Goal: Navigation & Orientation: Go to known website

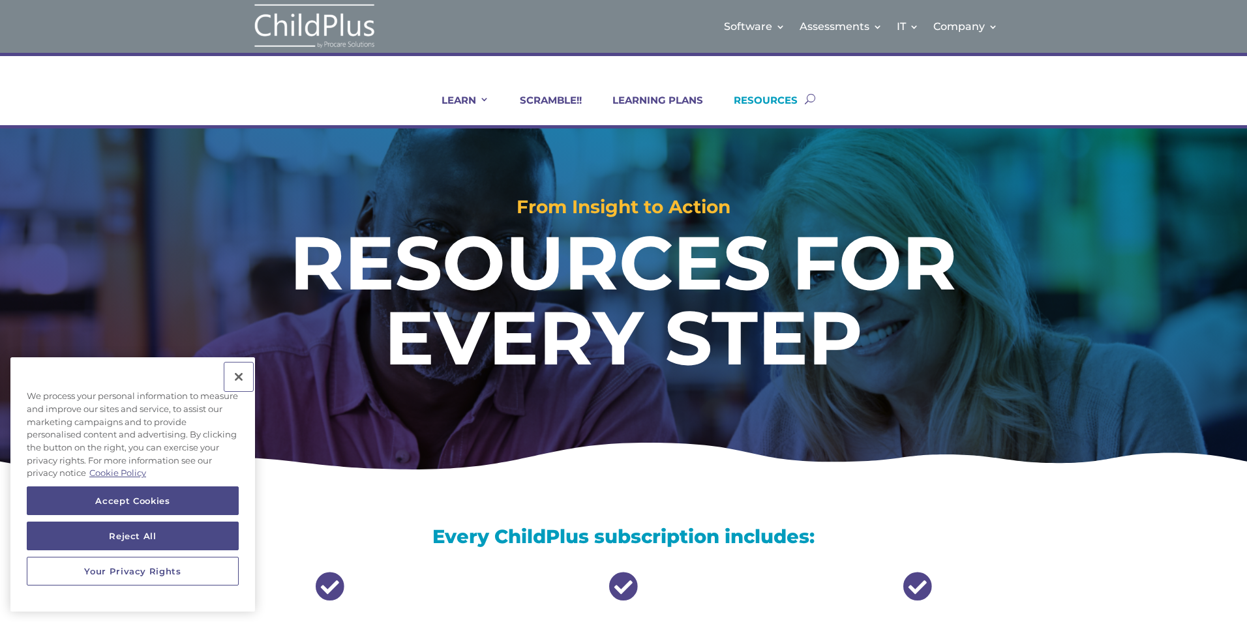
drag, startPoint x: 241, startPoint y: 376, endPoint x: 238, endPoint y: 367, distance: 9.7
click at [240, 375] on button "Close" at bounding box center [238, 377] width 29 height 29
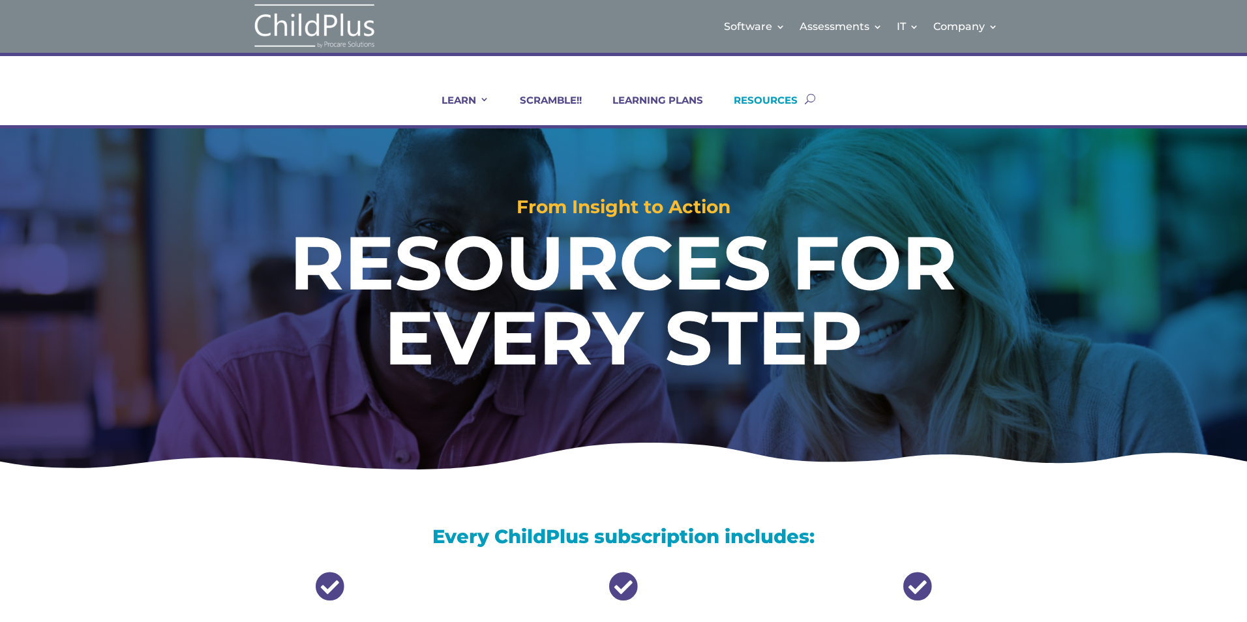
click at [327, 27] on img at bounding box center [314, 27] width 130 height 48
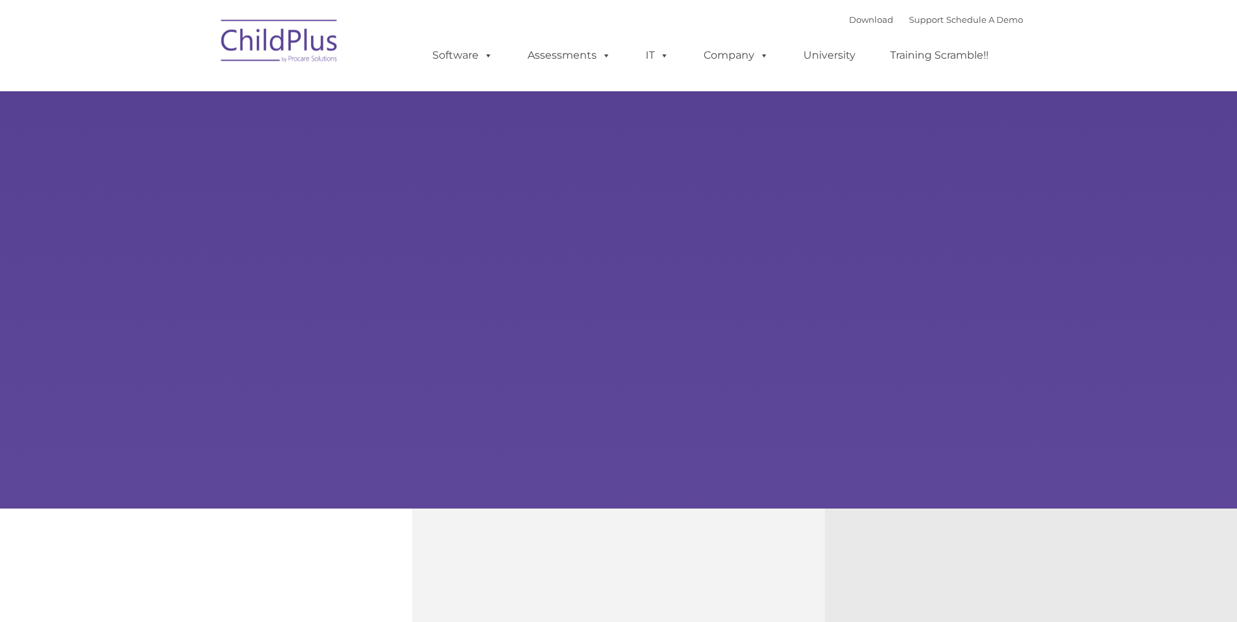
type input ""
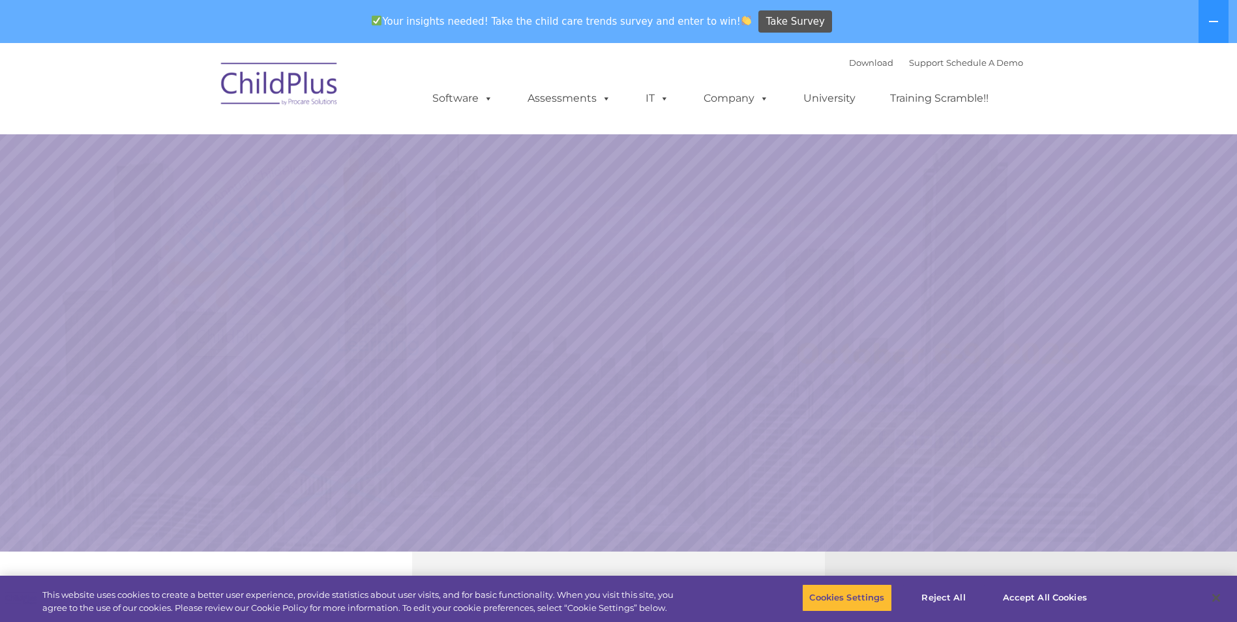
select select "MEDIUM"
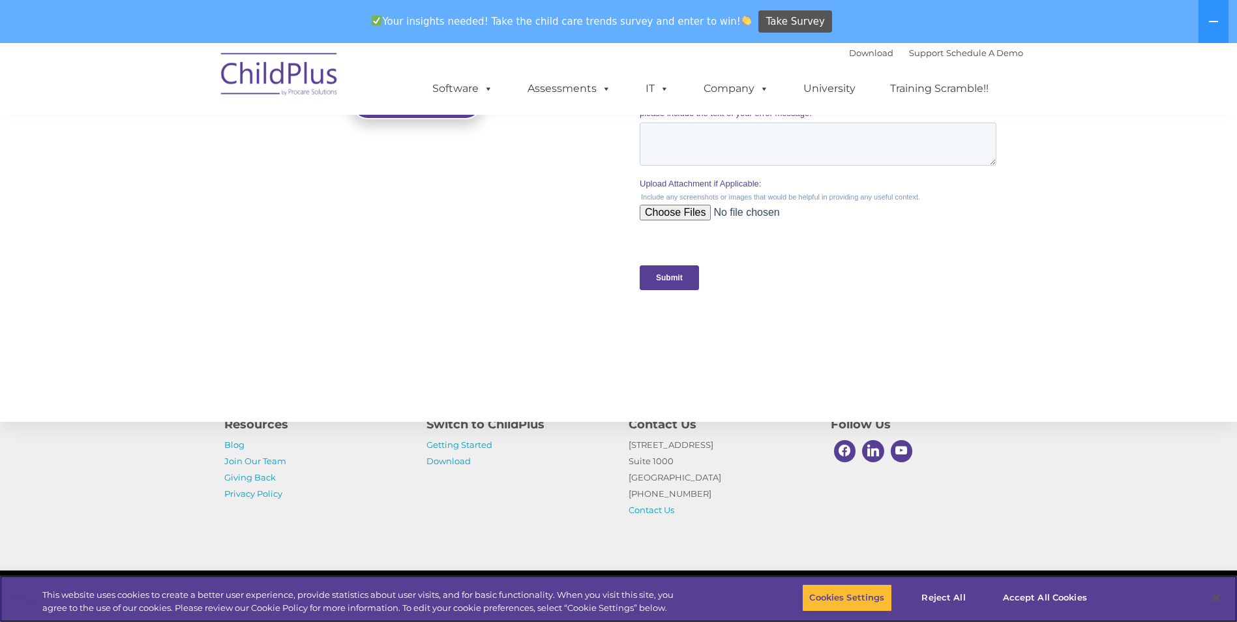
scroll to position [1283, 0]
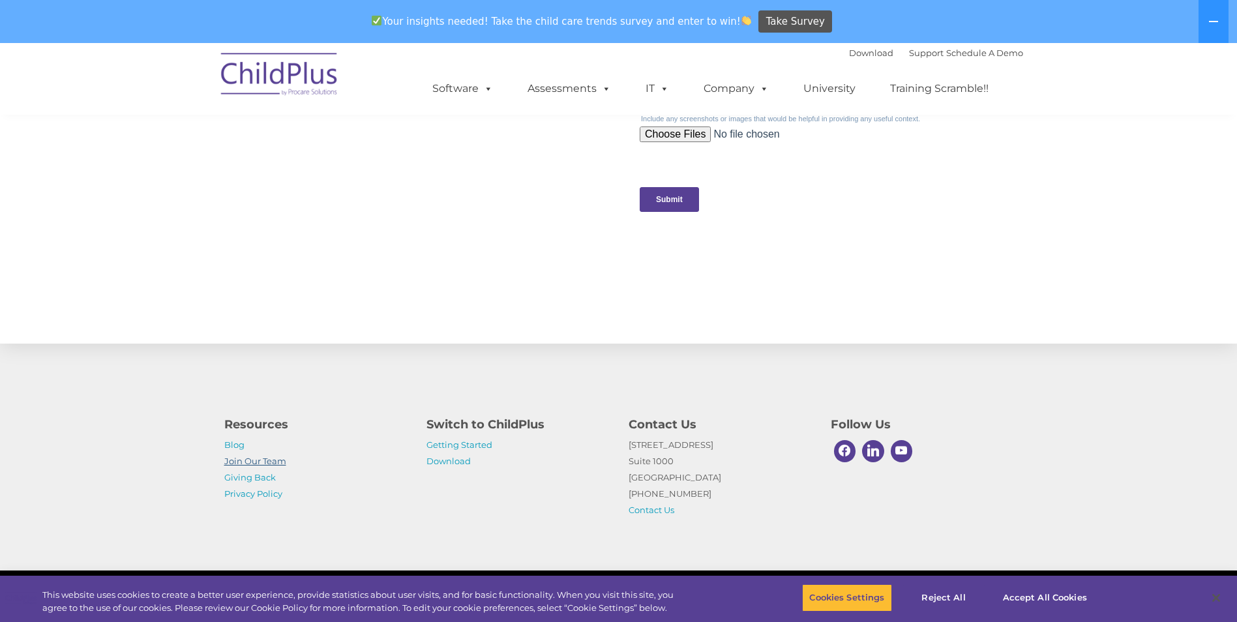
click at [255, 458] on link "Join Our Team" at bounding box center [255, 461] width 62 height 10
